Goal: Information Seeking & Learning: Learn about a topic

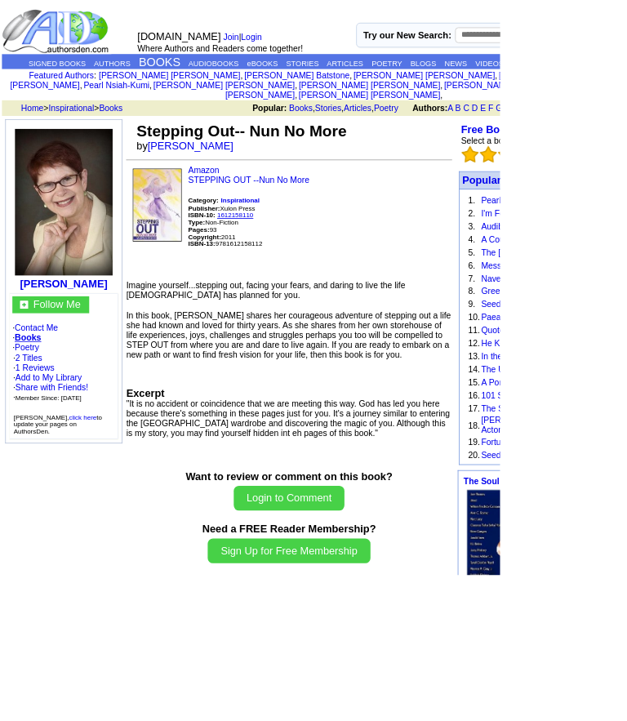
click at [120, 349] on b "[PERSON_NAME]" at bounding box center [79, 356] width 109 height 14
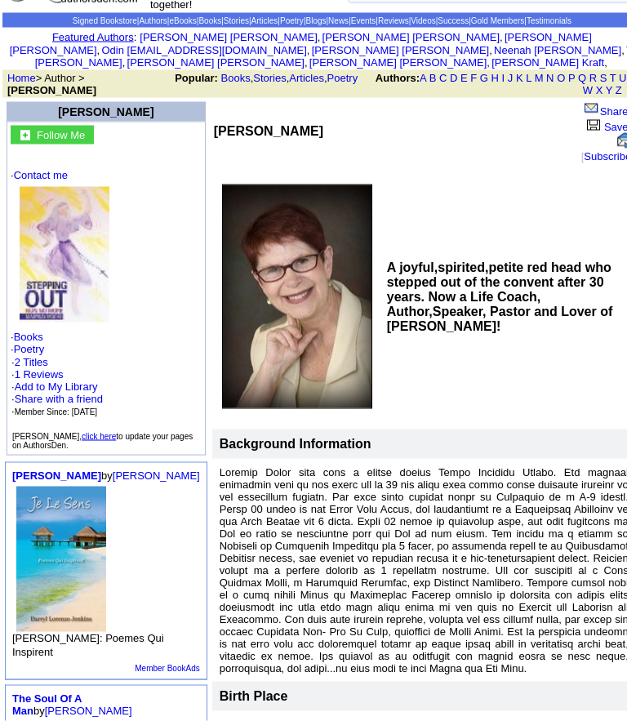
scroll to position [71, 0]
click at [51, 393] on link "Add to My Library" at bounding box center [56, 386] width 83 height 12
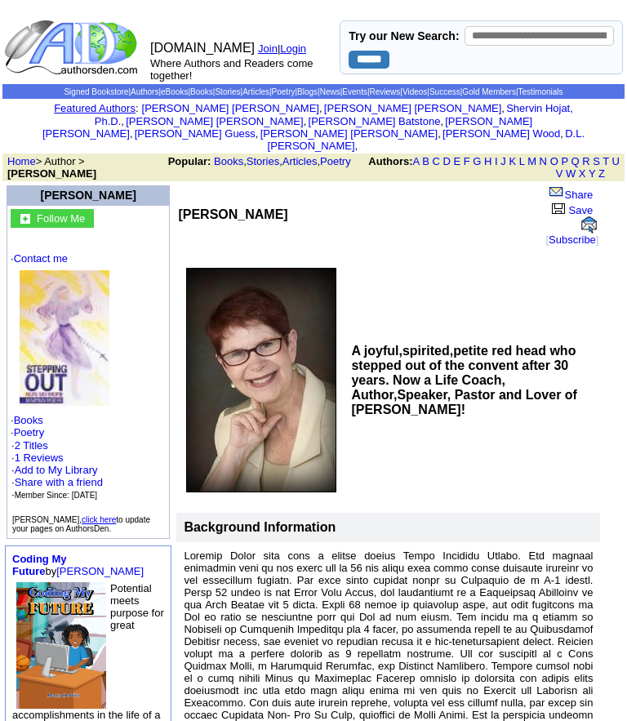
click at [48, 447] on link "2 Titles" at bounding box center [31, 445] width 33 height 12
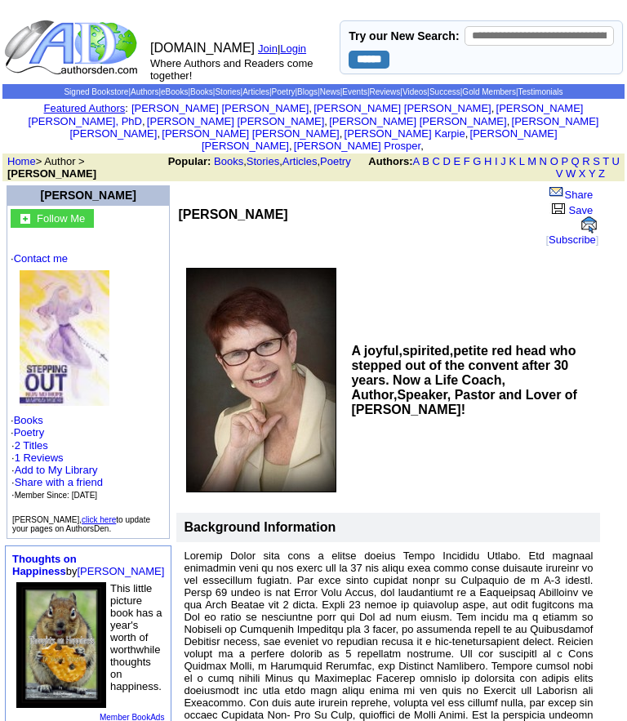
click at [43, 455] on link "1 Reviews" at bounding box center [39, 458] width 49 height 12
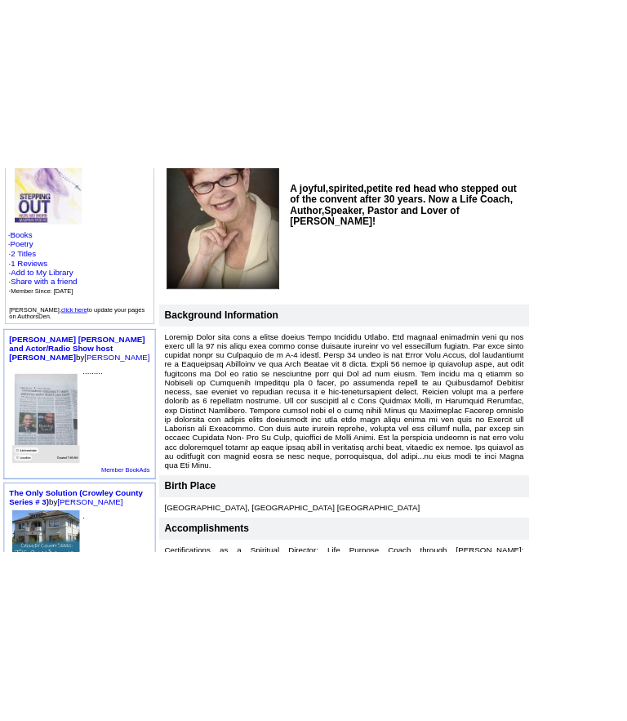
scroll to position [220, 0]
